Goal: Task Accomplishment & Management: Complete application form

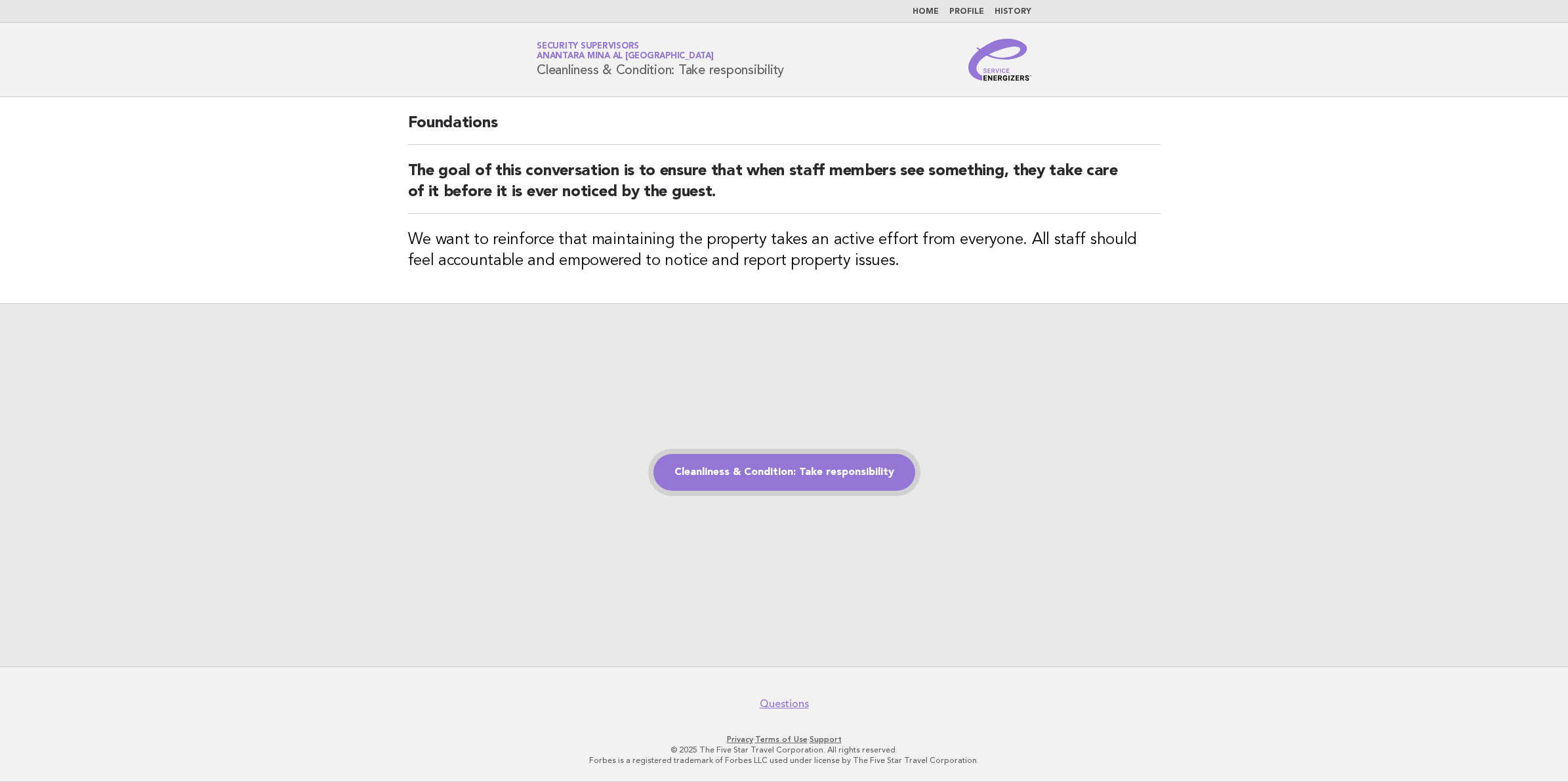
click at [811, 464] on link "Cleanliness & Condition: Take responsibility" at bounding box center [784, 472] width 262 height 37
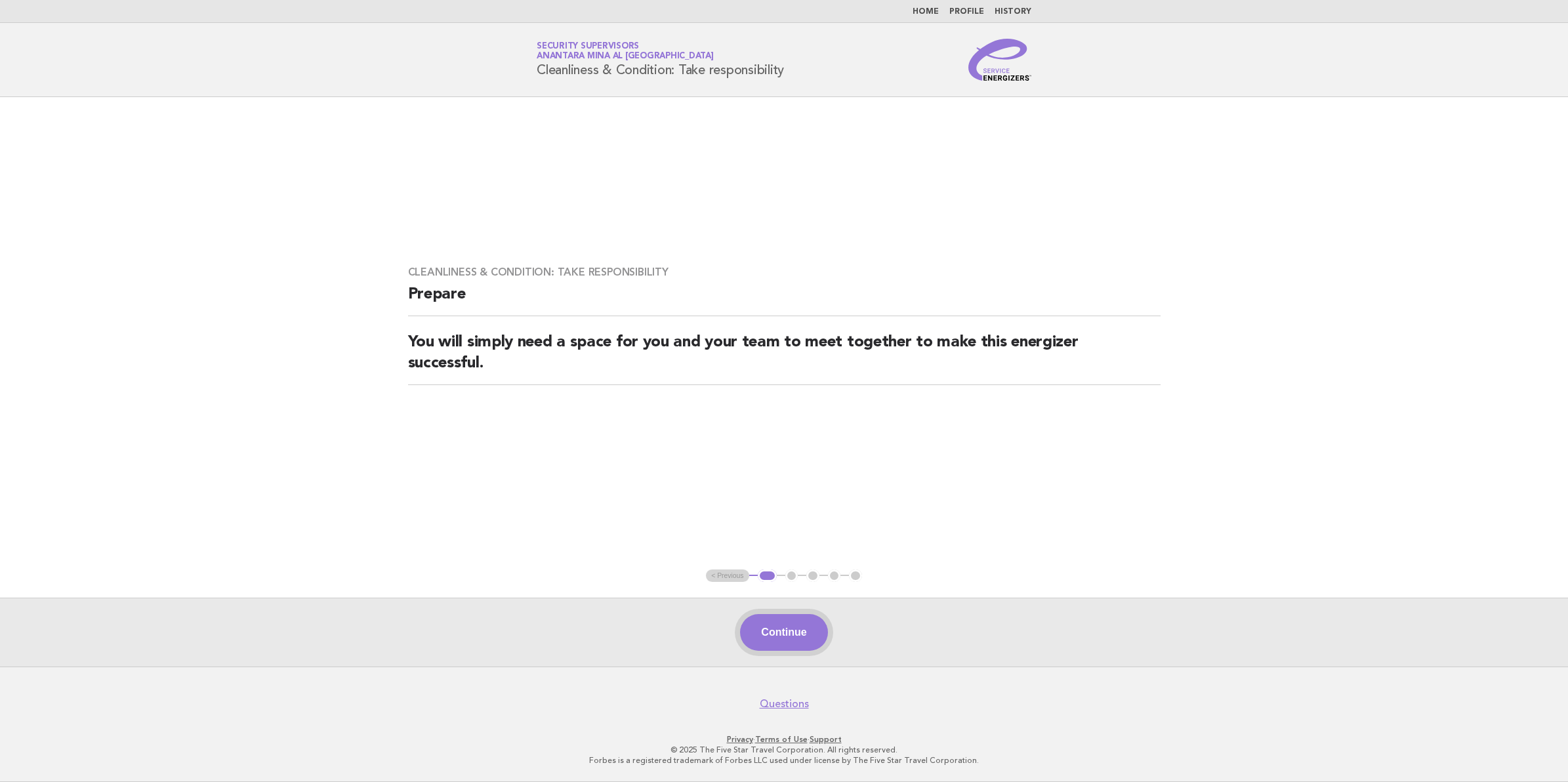
click at [763, 641] on button "Continue" at bounding box center [784, 632] width 87 height 37
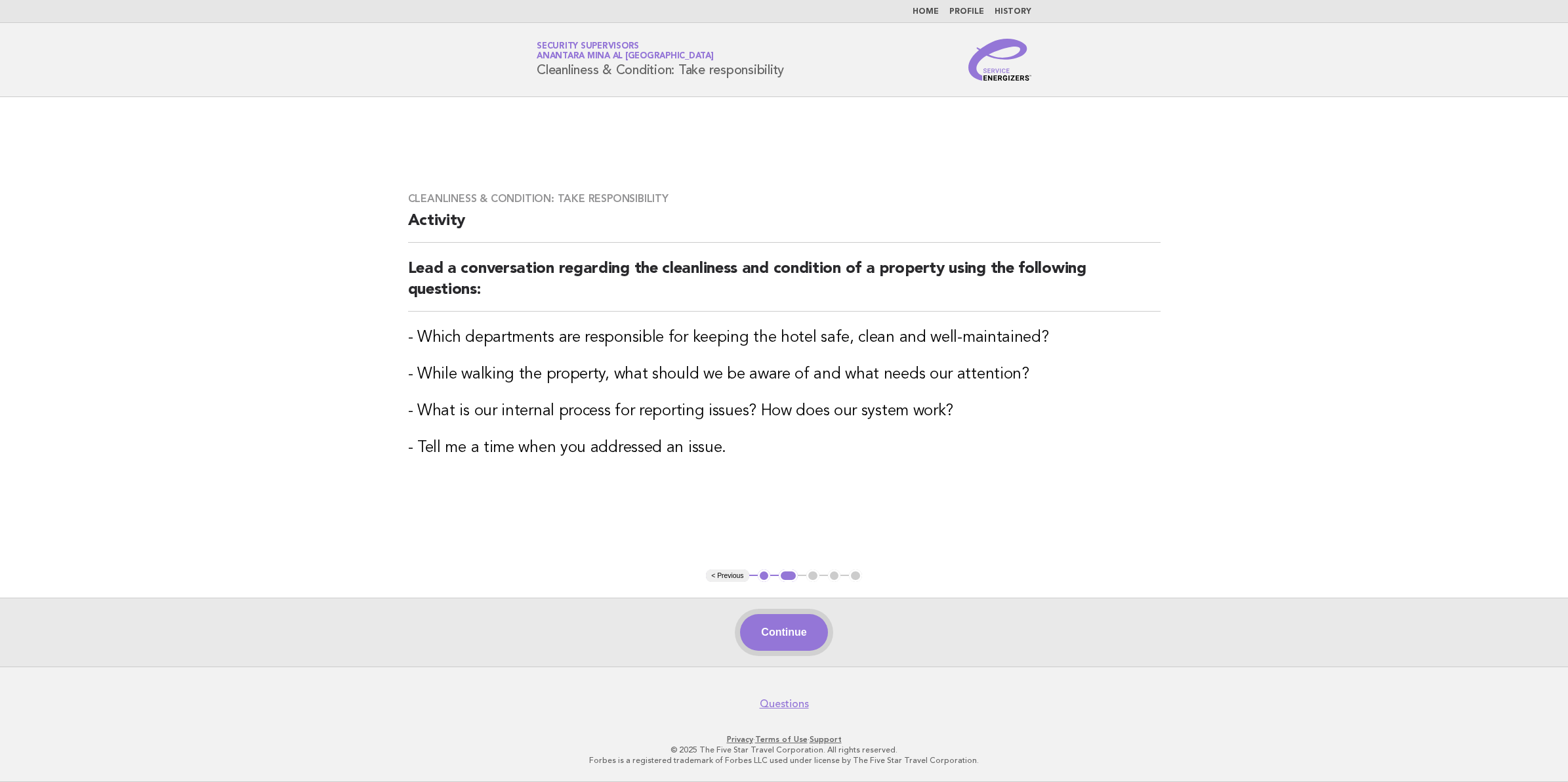
click at [795, 640] on button "Continue" at bounding box center [784, 632] width 87 height 37
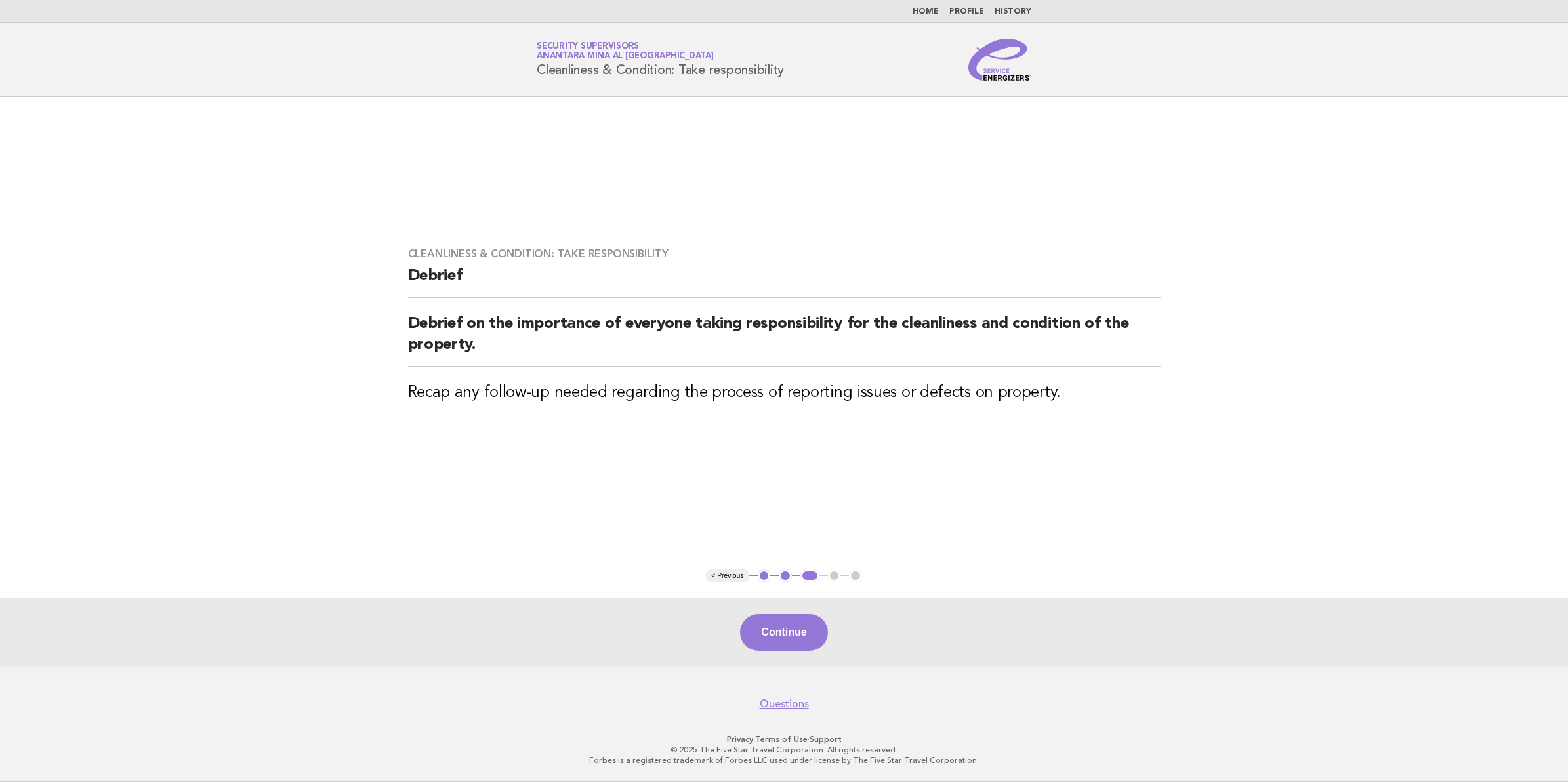
click at [795, 640] on button "Continue" at bounding box center [784, 632] width 87 height 37
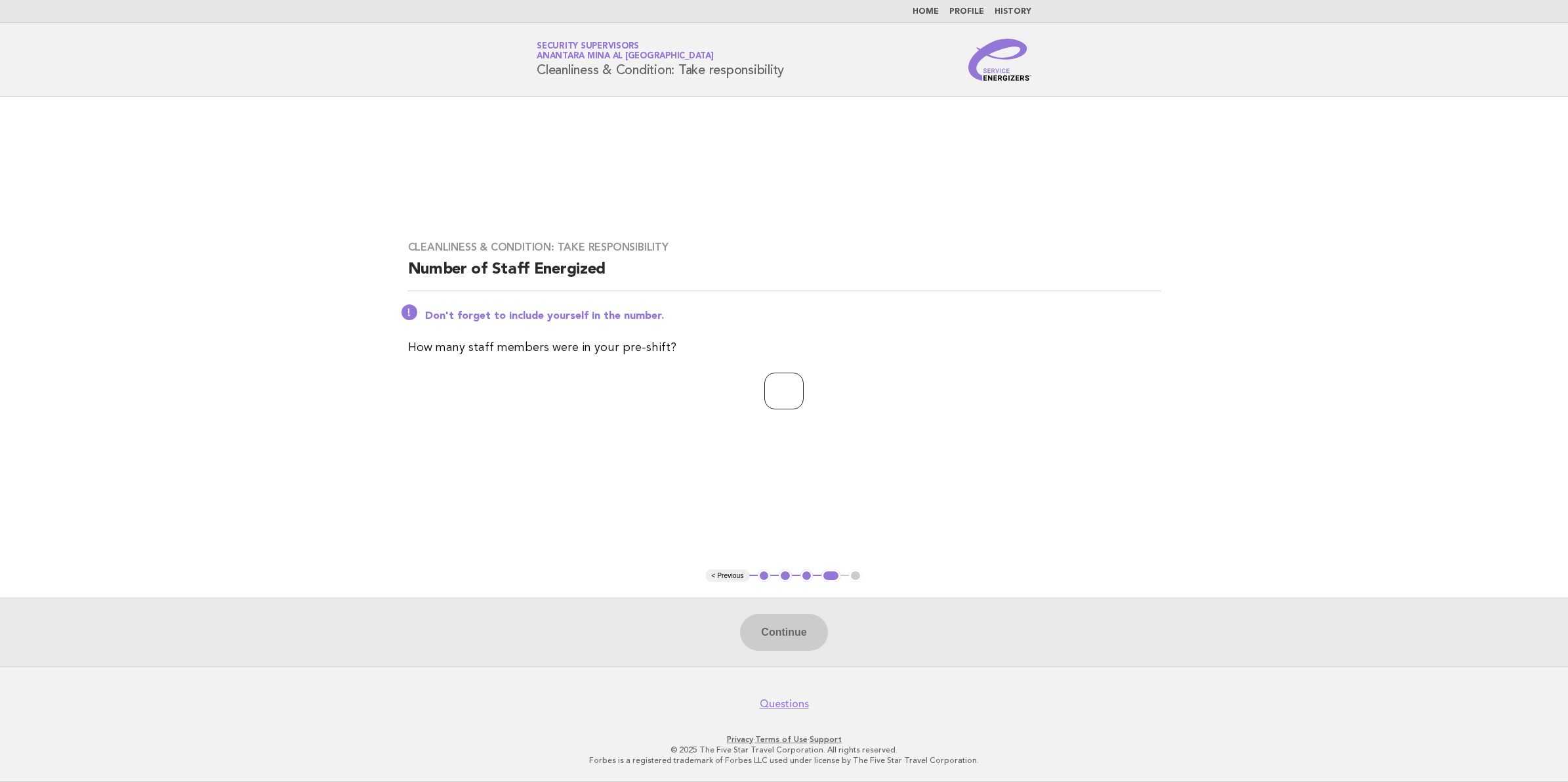
click at [768, 382] on input "number" at bounding box center [784, 391] width 39 height 37
type input "**"
click at [796, 625] on button "Continue" at bounding box center [784, 632] width 87 height 37
